Goal: Check status: Check status

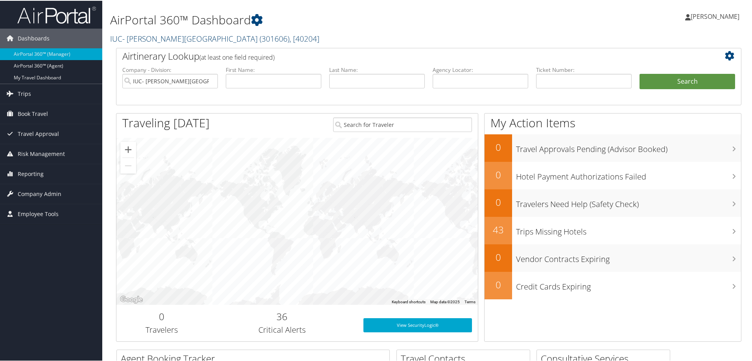
click at [125, 39] on link "IUC- Sinclair Community College ( 301606 ) , [ 40204 ]" at bounding box center [214, 38] width 209 height 11
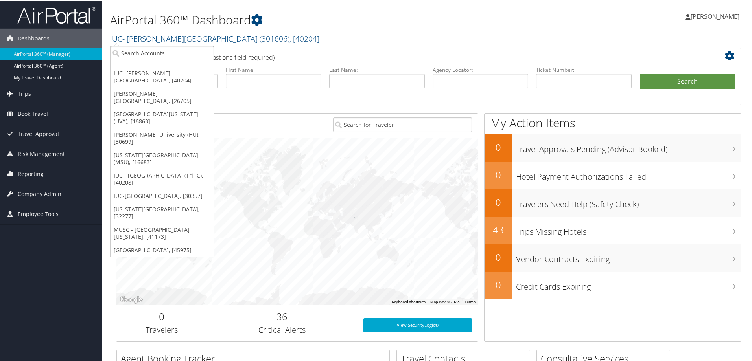
click at [123, 53] on input "search" at bounding box center [162, 52] width 103 height 15
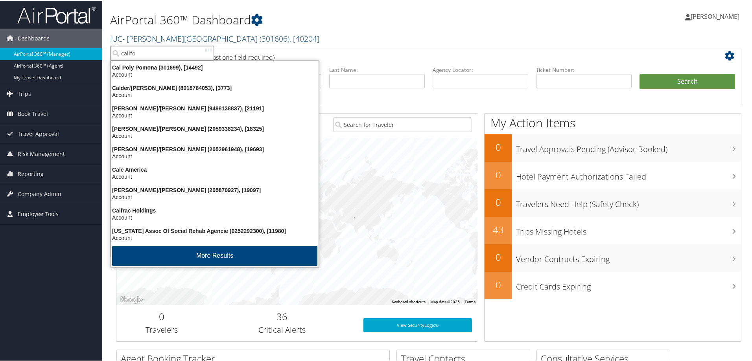
type input "califor"
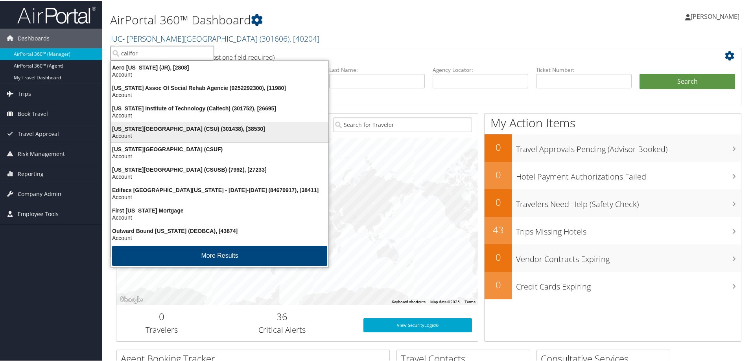
click at [144, 135] on div "Account" at bounding box center [219, 135] width 227 height 7
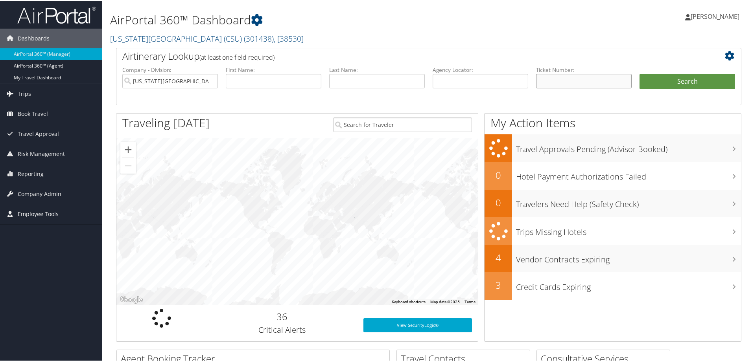
click at [551, 83] on input "text" at bounding box center [584, 80] width 96 height 15
click at [546, 80] on input "text" at bounding box center [584, 80] width 96 height 15
